Goal: Find specific page/section: Find specific page/section

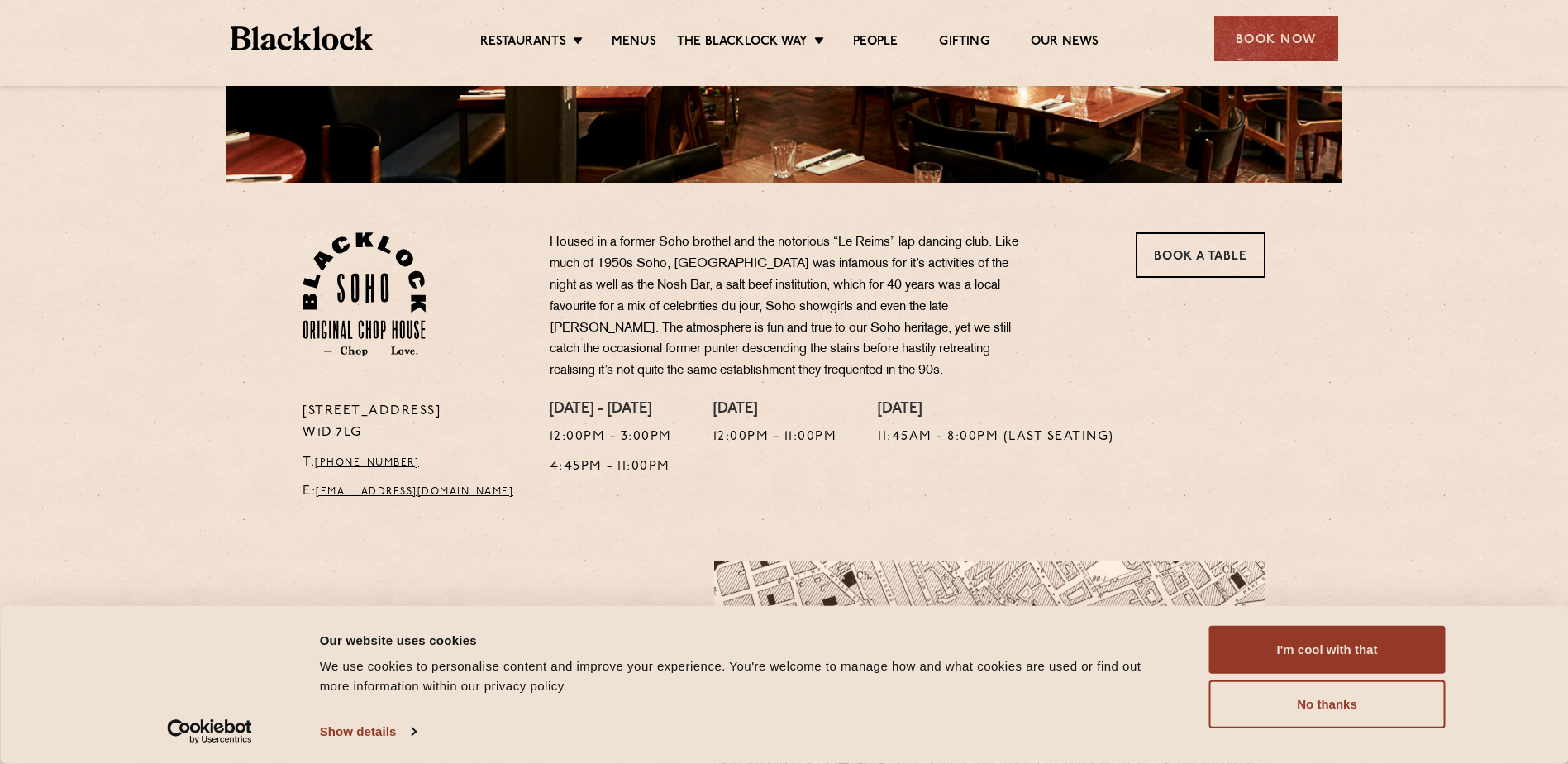
scroll to position [413, 0]
click at [638, 46] on link "Menus" at bounding box center [634, 43] width 45 height 19
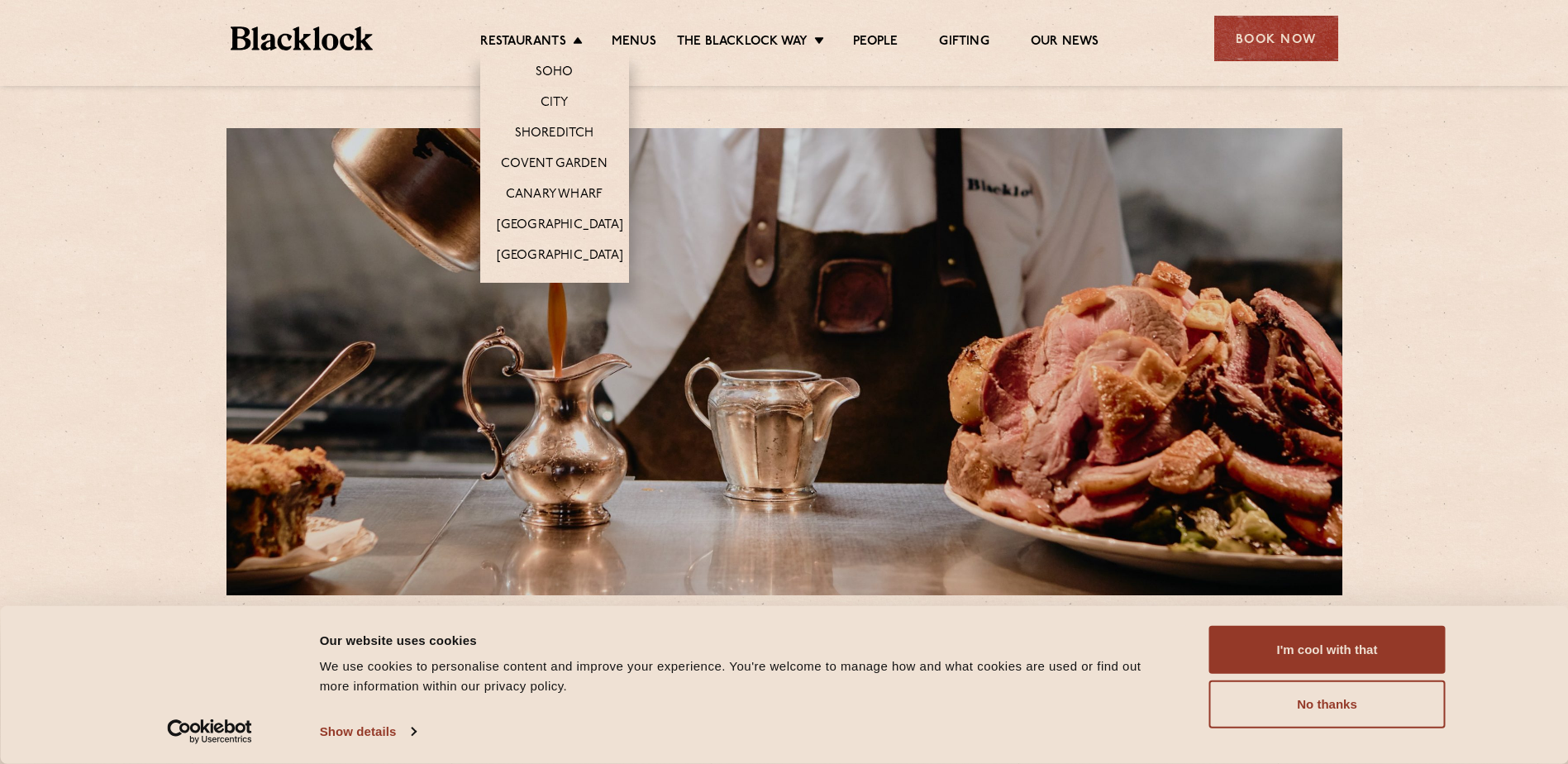
click at [538, 60] on li "Soho" at bounding box center [555, 69] width 149 height 34
click at [544, 75] on link "Soho" at bounding box center [554, 74] width 38 height 19
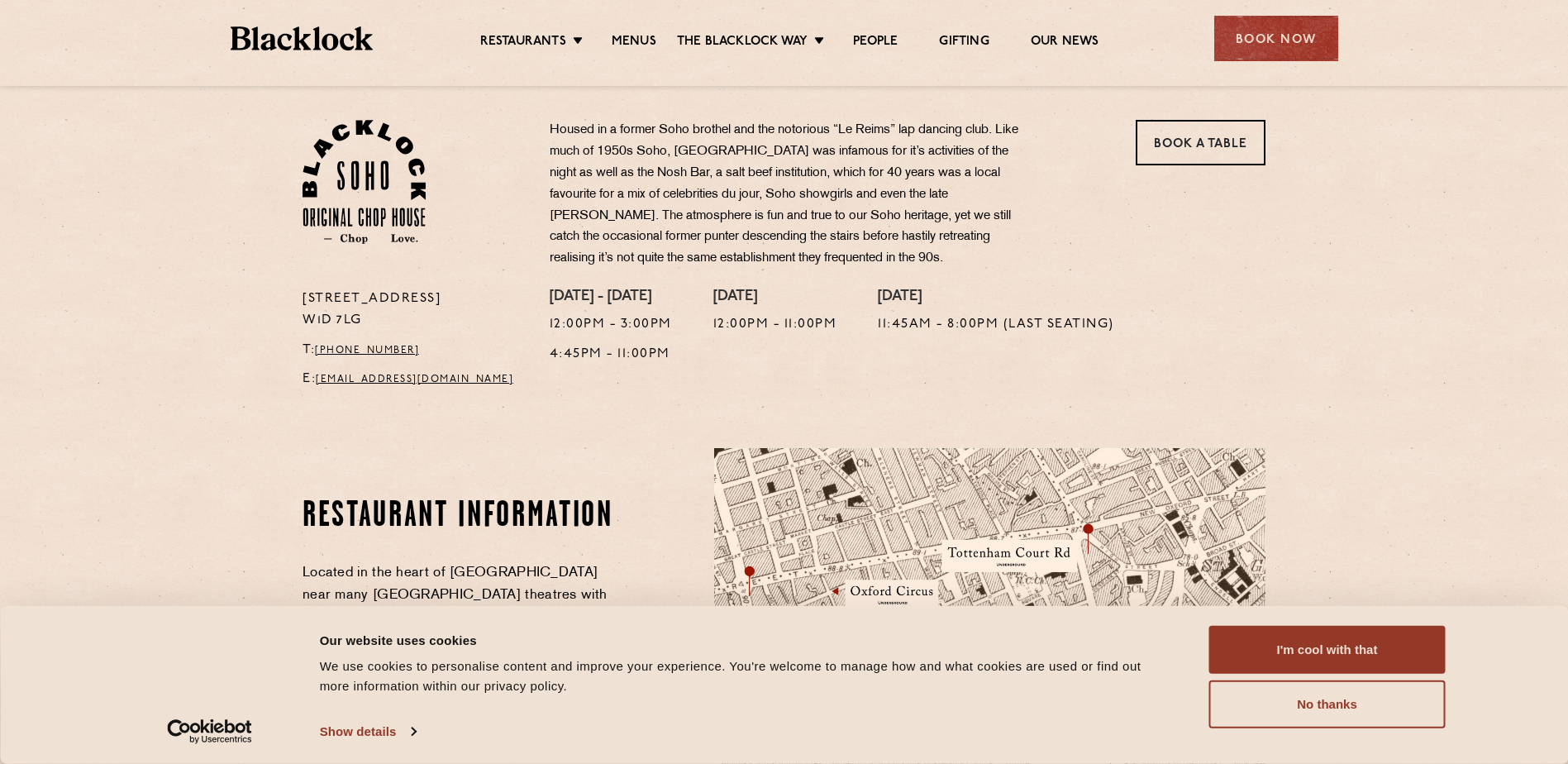
scroll to position [496, 0]
